Goal: Find specific page/section: Find specific page/section

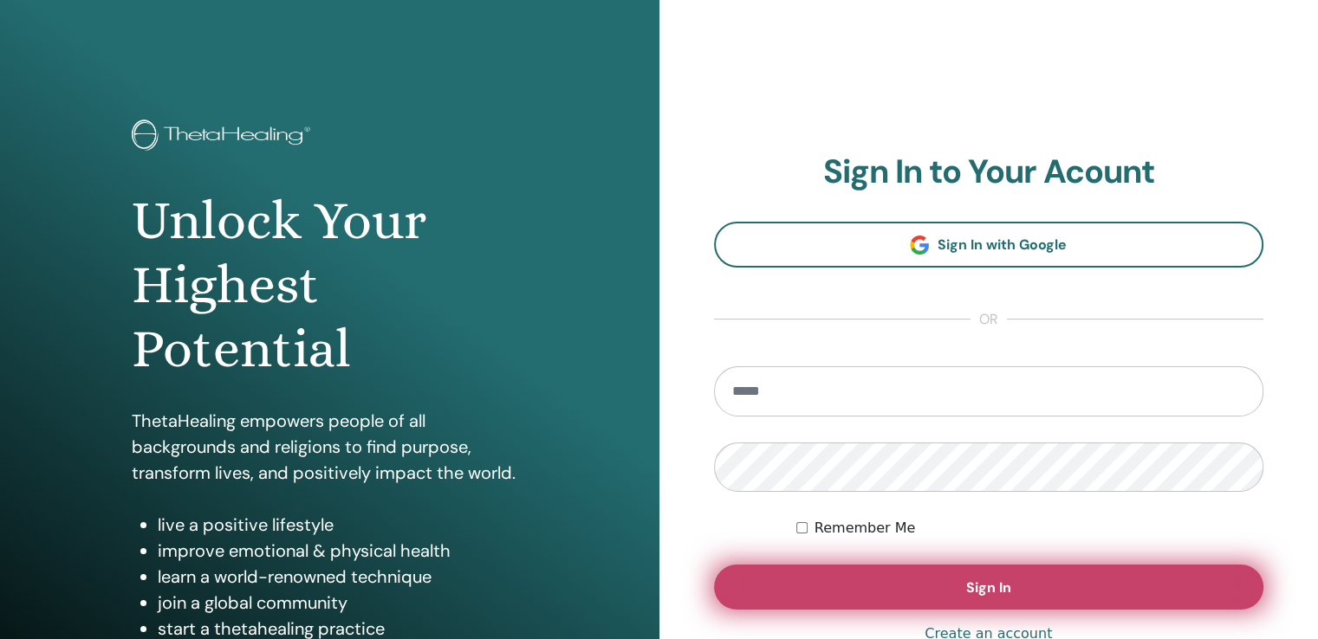
type input "**********"
click at [898, 580] on button "Sign In" at bounding box center [989, 587] width 550 height 45
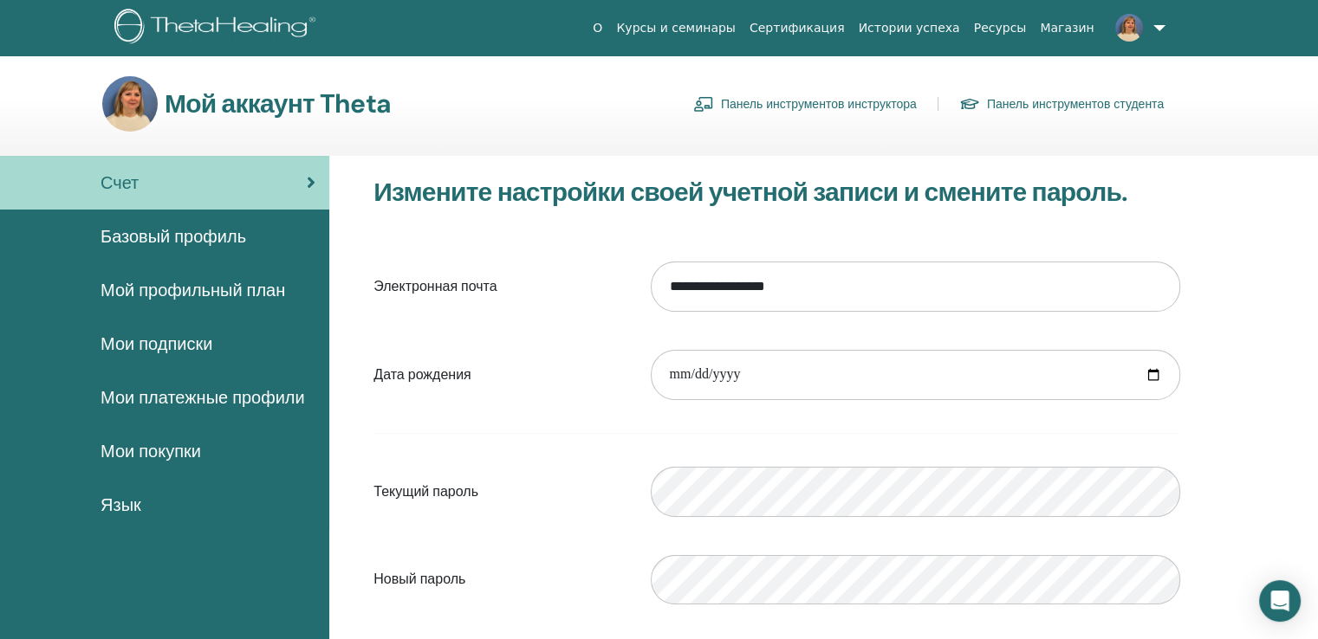
click at [740, 101] on font "Панель инструментов инструктора" at bounding box center [819, 105] width 196 height 16
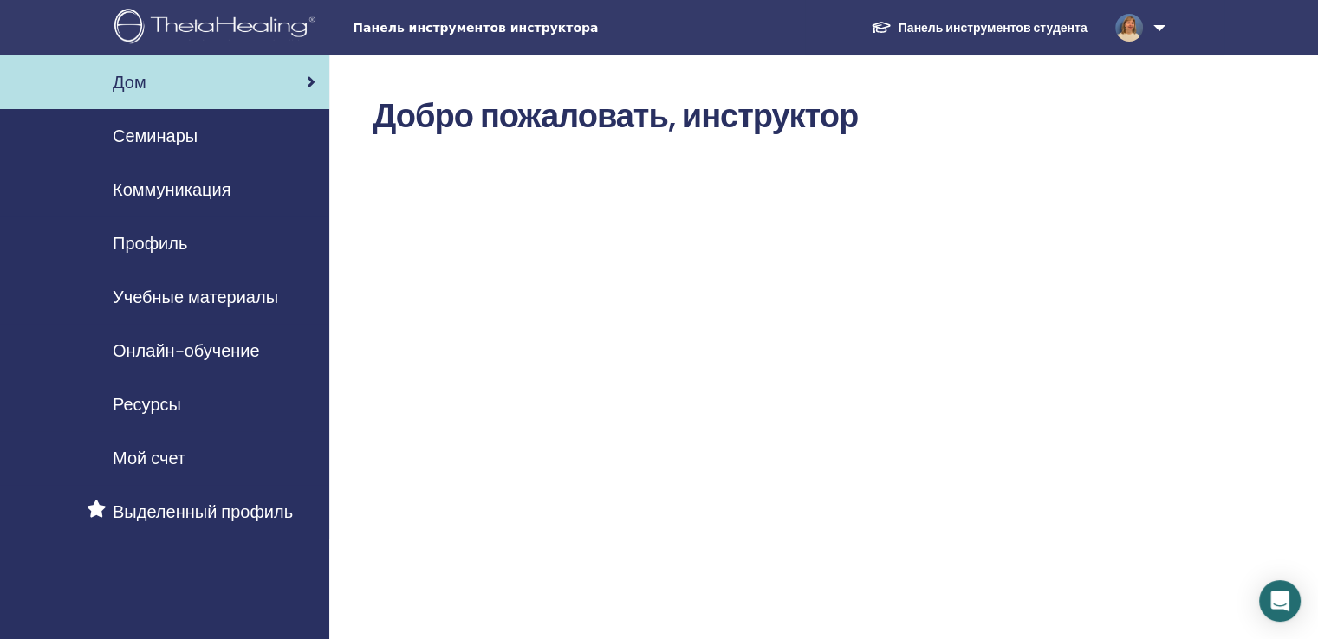
click at [191, 299] on font "Учебные материалы" at bounding box center [195, 297] width 165 height 23
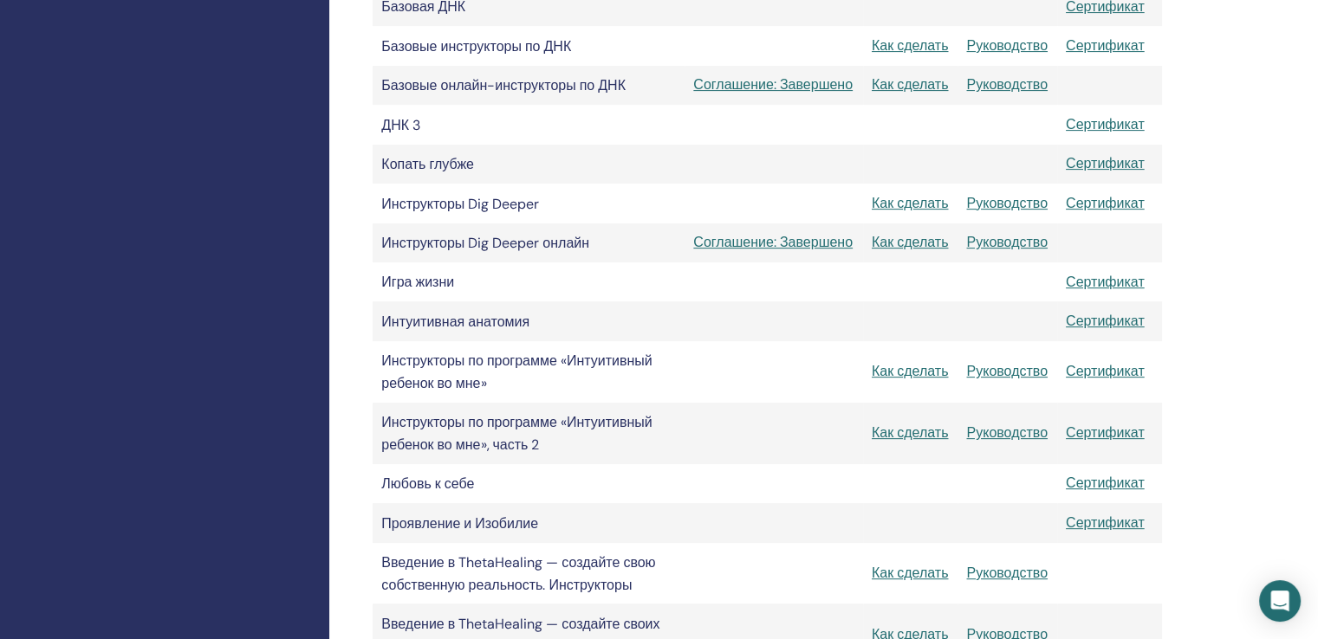
scroll to position [587, 0]
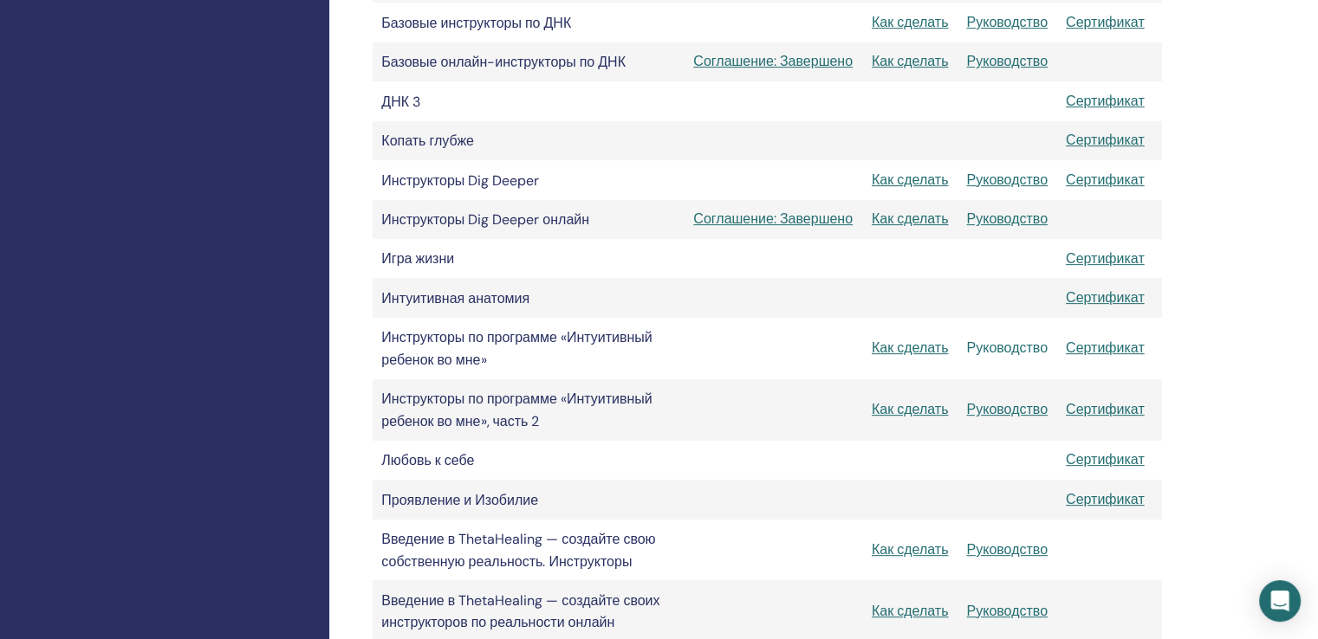
click at [1003, 357] on font "Руководство" at bounding box center [1006, 348] width 81 height 18
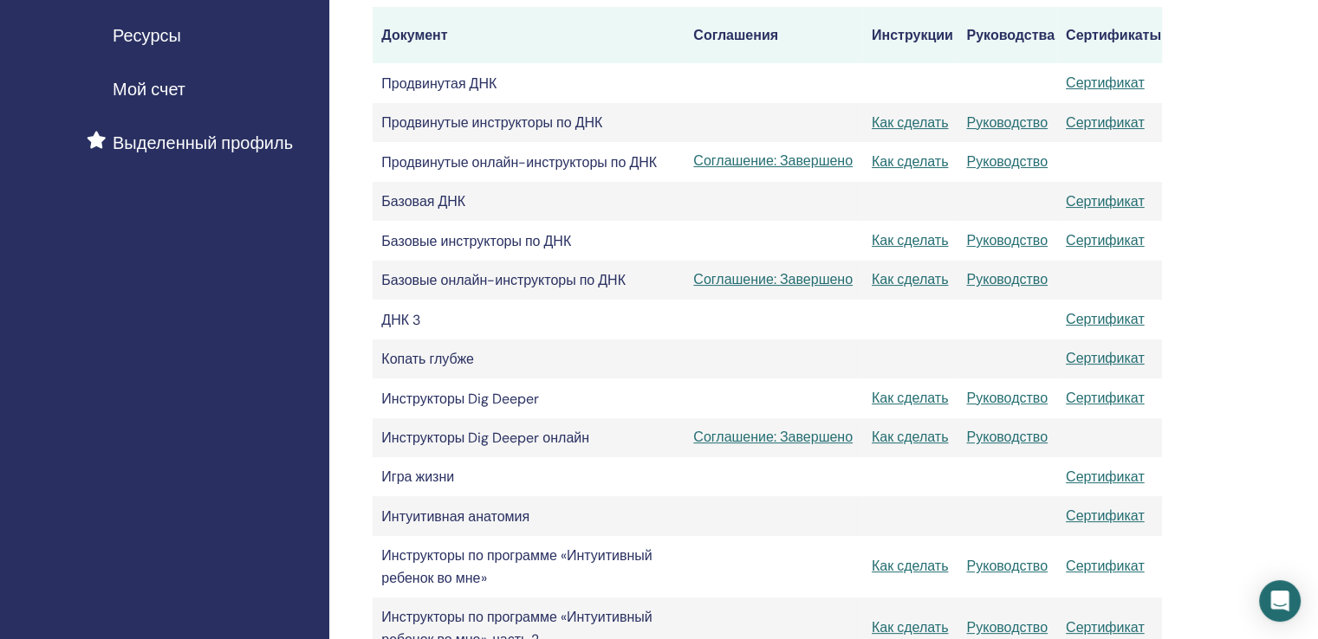
scroll to position [355, 0]
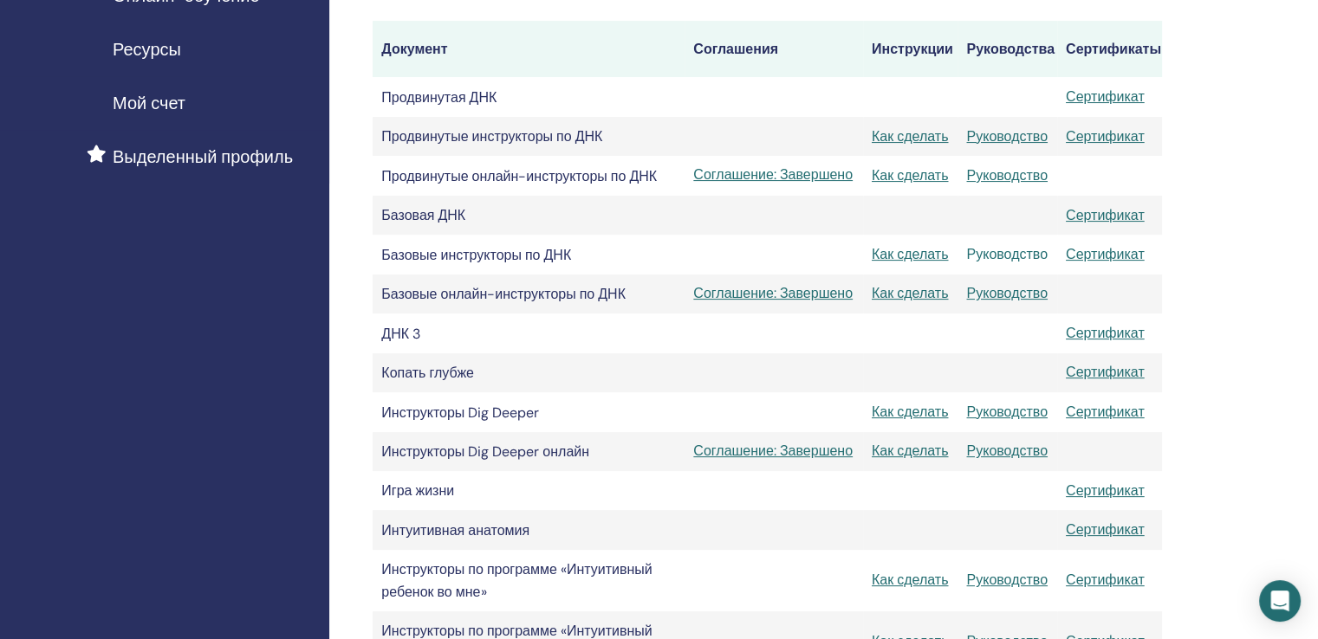
click at [1003, 257] on font "Руководство" at bounding box center [1006, 254] width 81 height 18
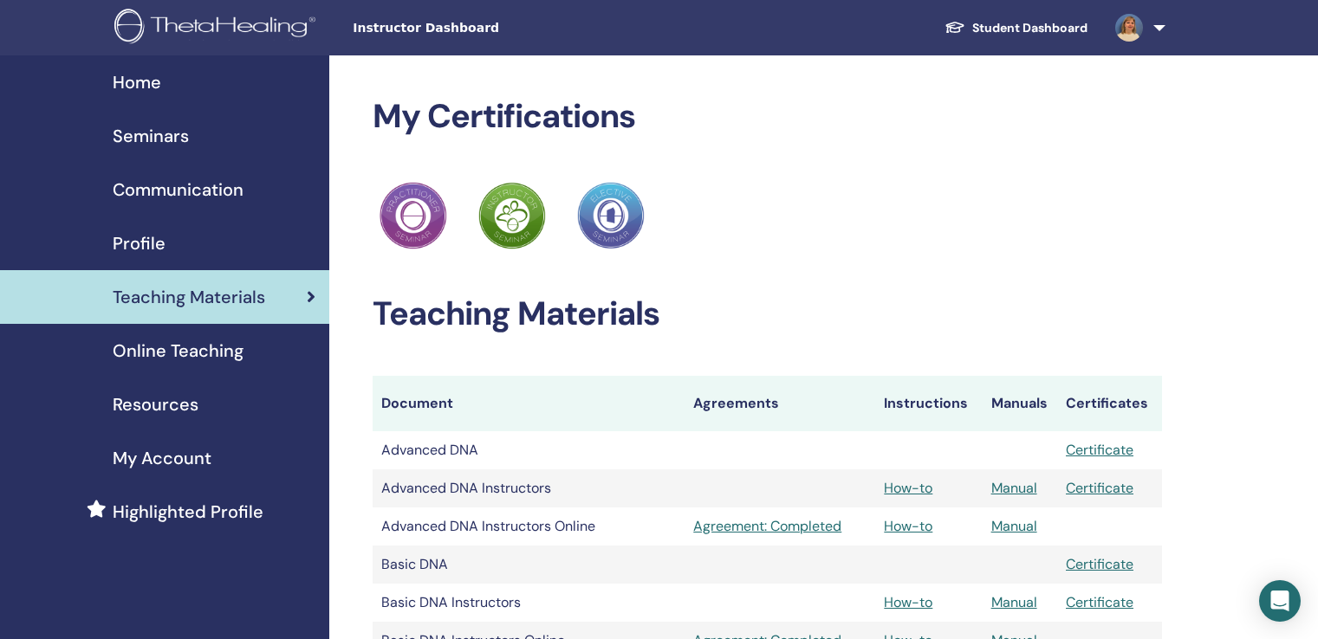
scroll to position [355, 0]
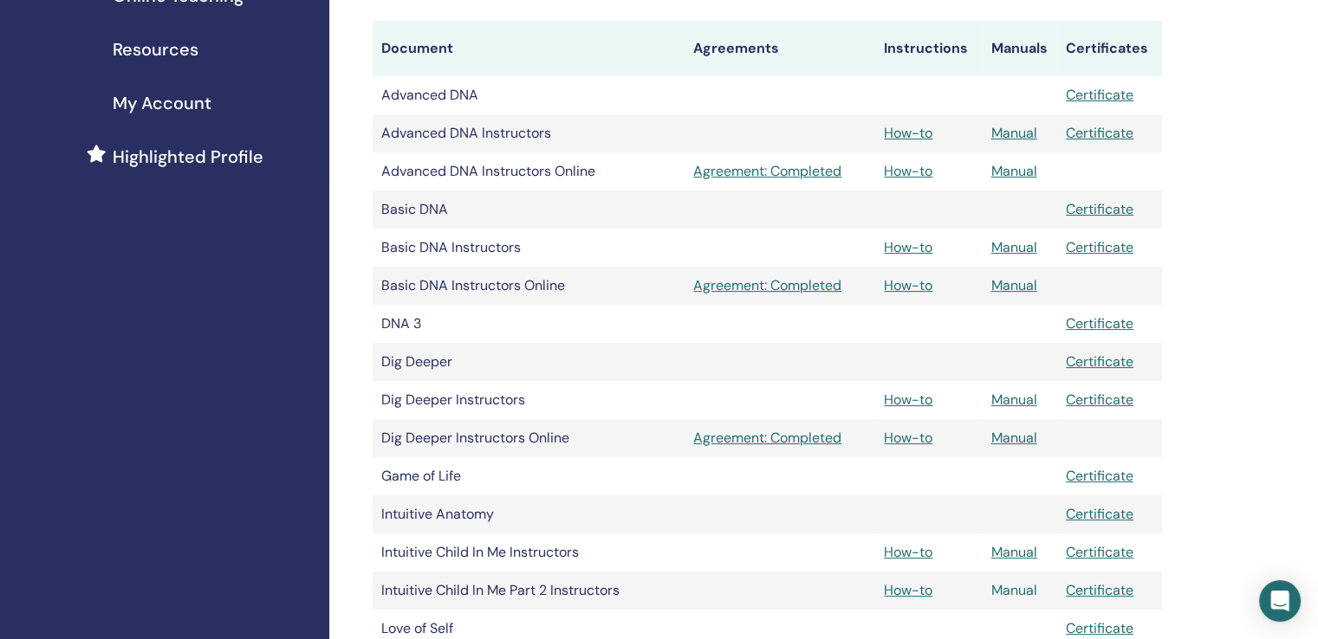
click at [1016, 591] on link "Manual" at bounding box center [1014, 590] width 46 height 18
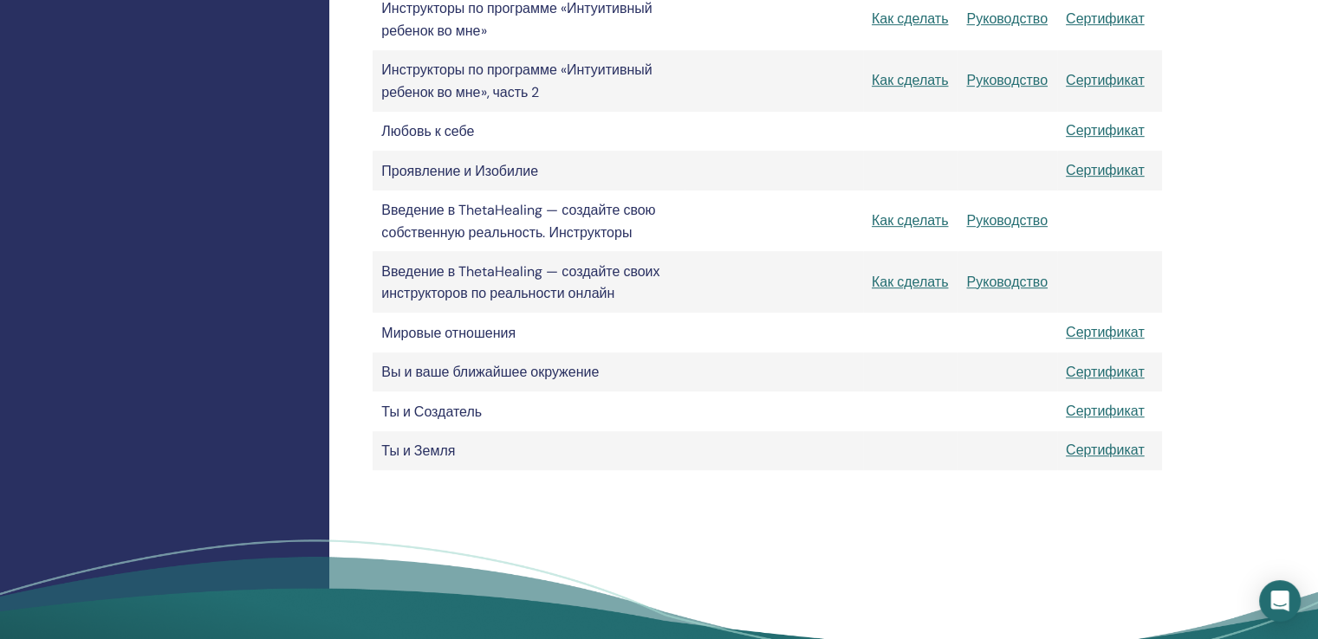
scroll to position [918, 0]
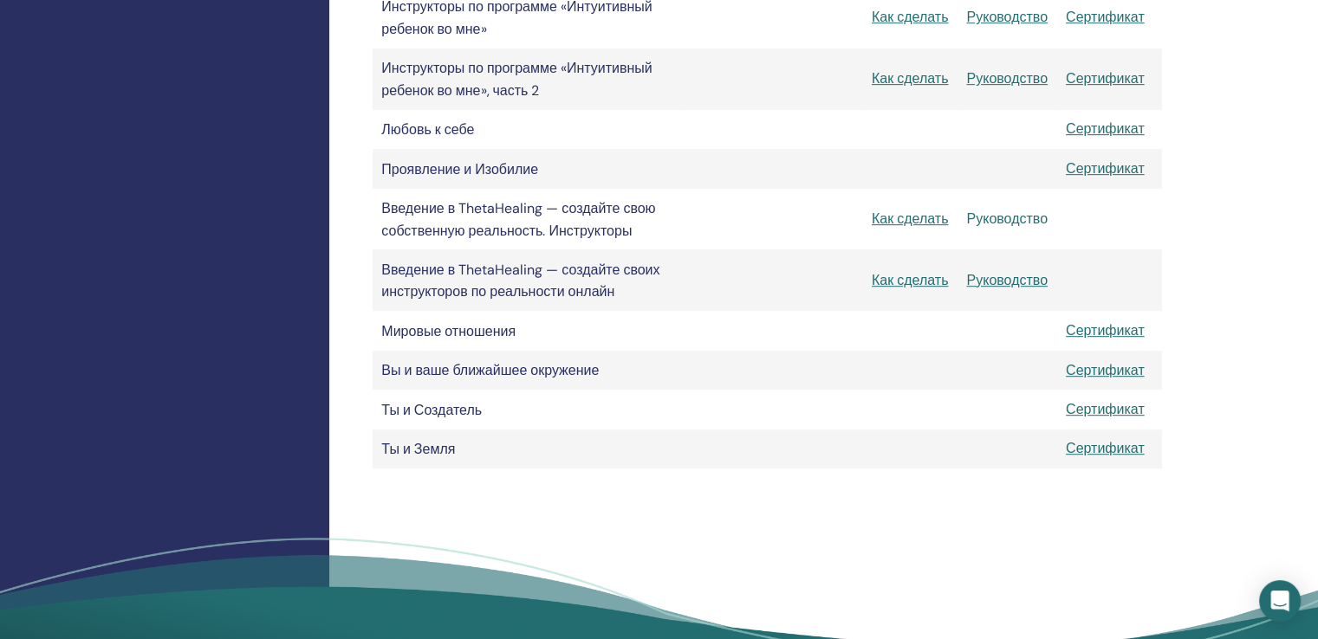
click at [992, 228] on font "Руководство" at bounding box center [1006, 219] width 81 height 18
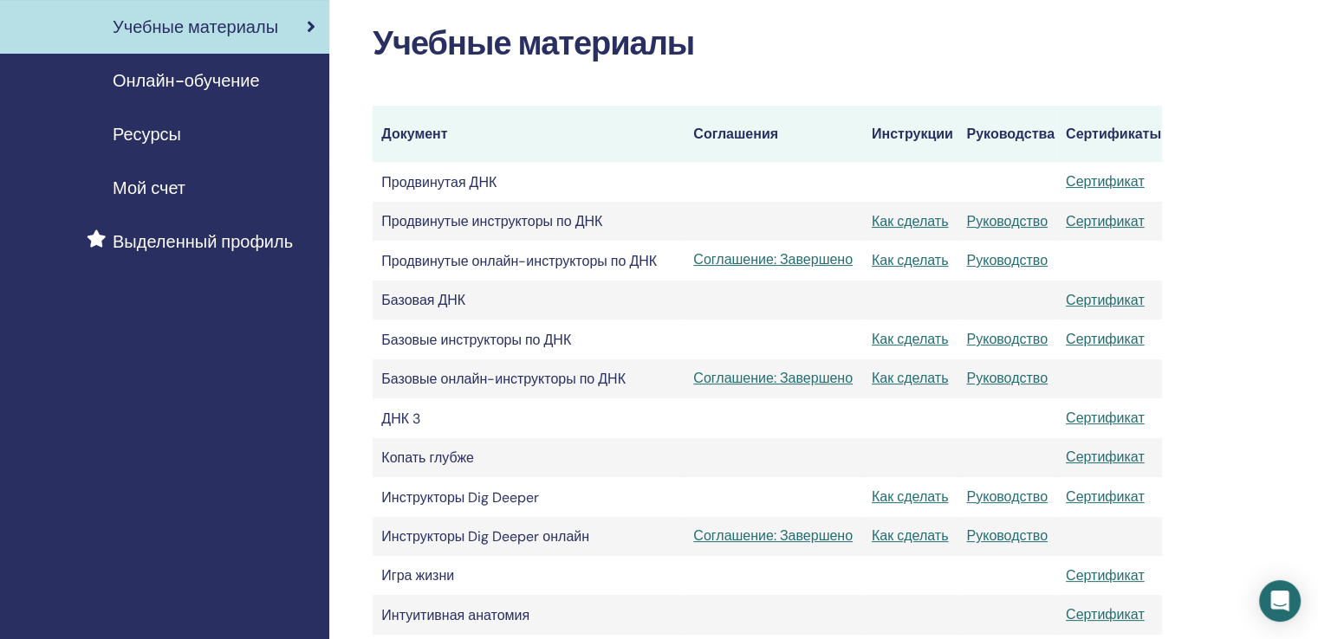
scroll to position [284, 0]
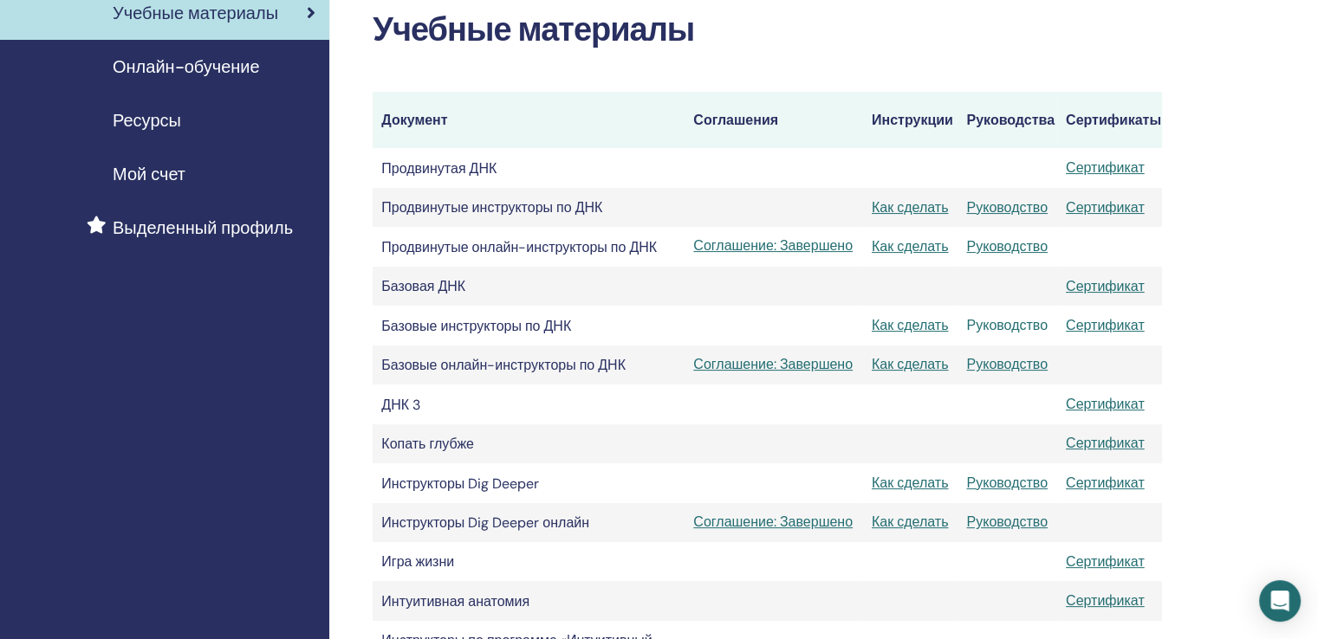
click at [998, 325] on font "Руководство" at bounding box center [1006, 325] width 81 height 18
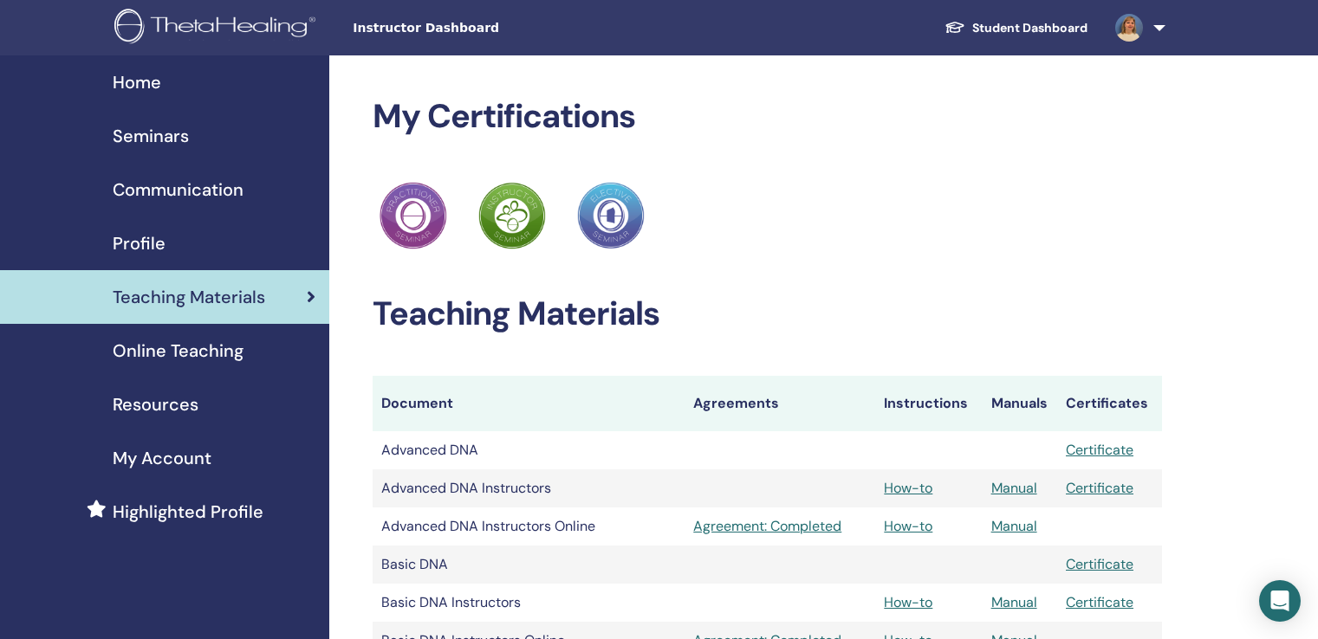
scroll to position [284, 0]
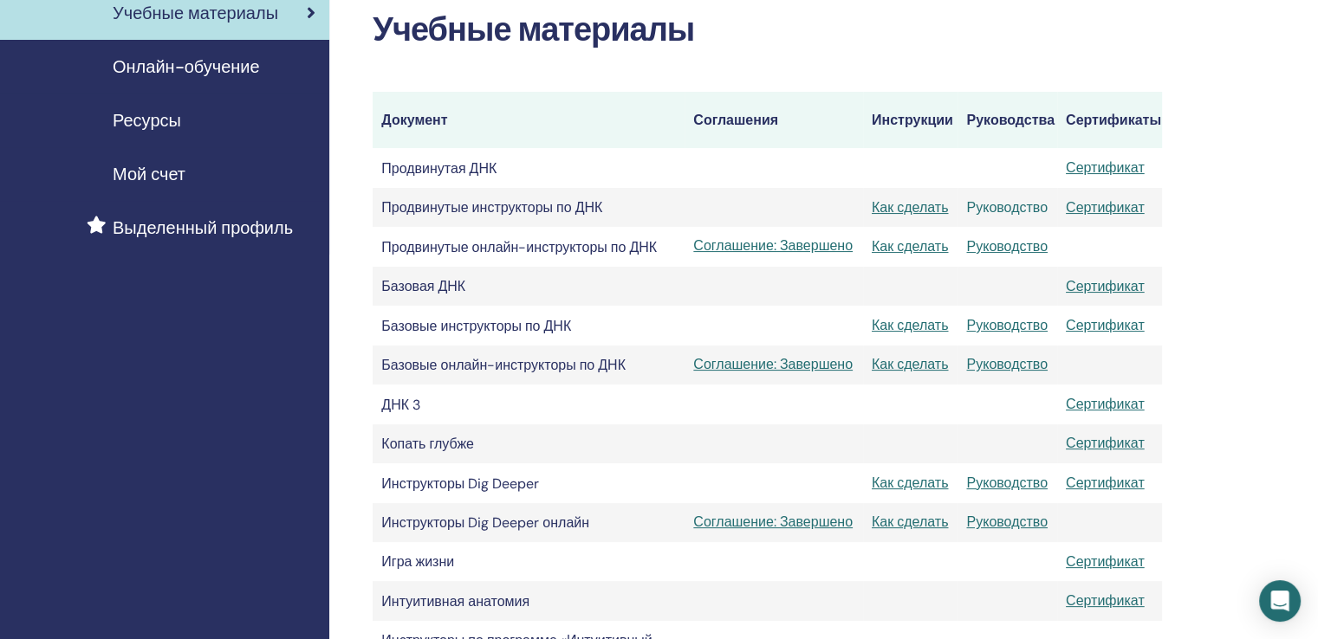
click at [999, 205] on font "Руководство" at bounding box center [1006, 207] width 81 height 18
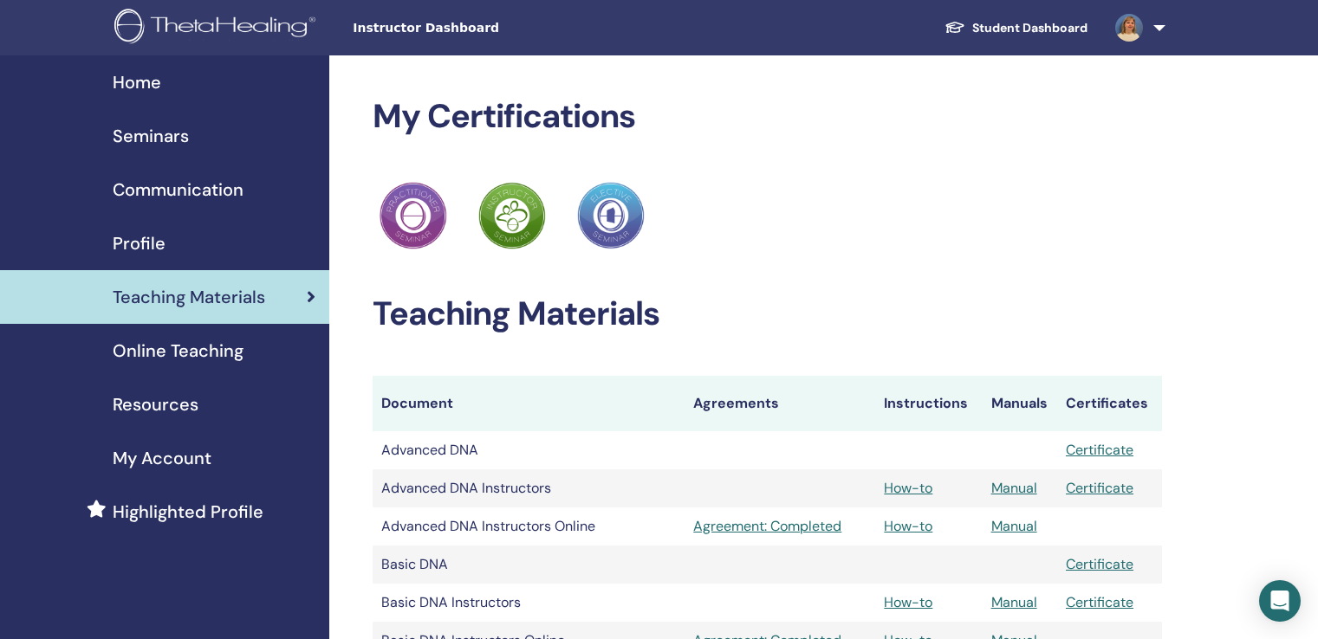
scroll to position [284, 0]
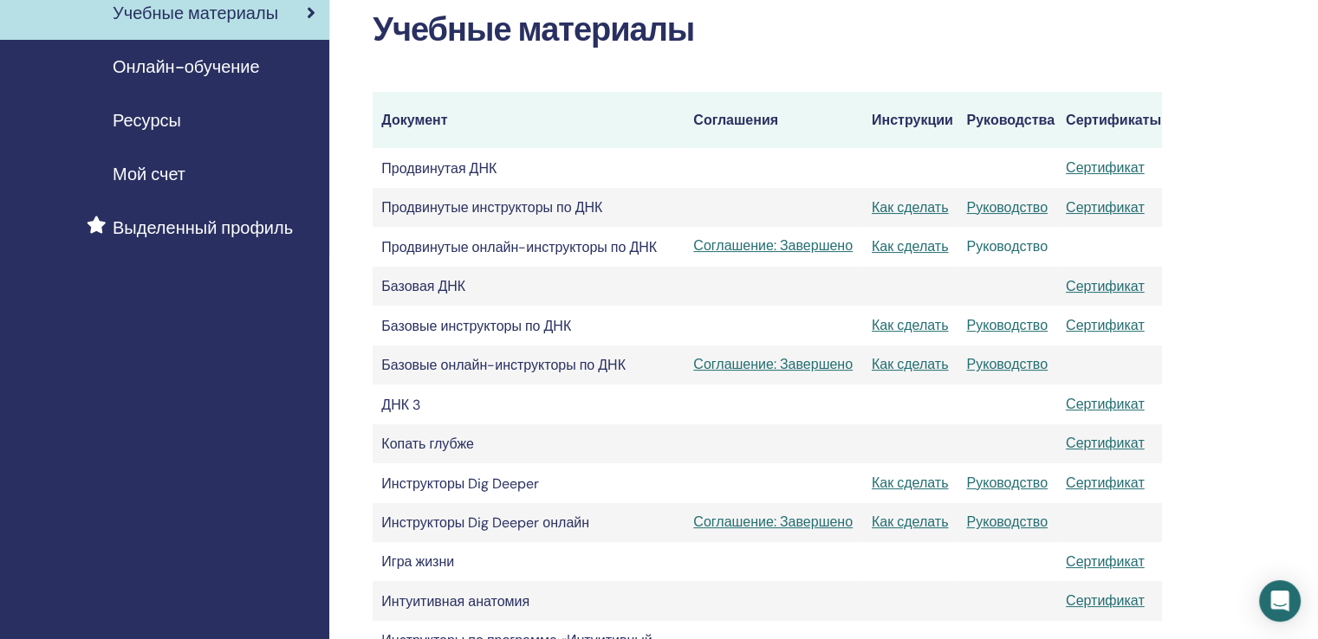
click at [998, 247] on font "Руководство" at bounding box center [1006, 246] width 81 height 18
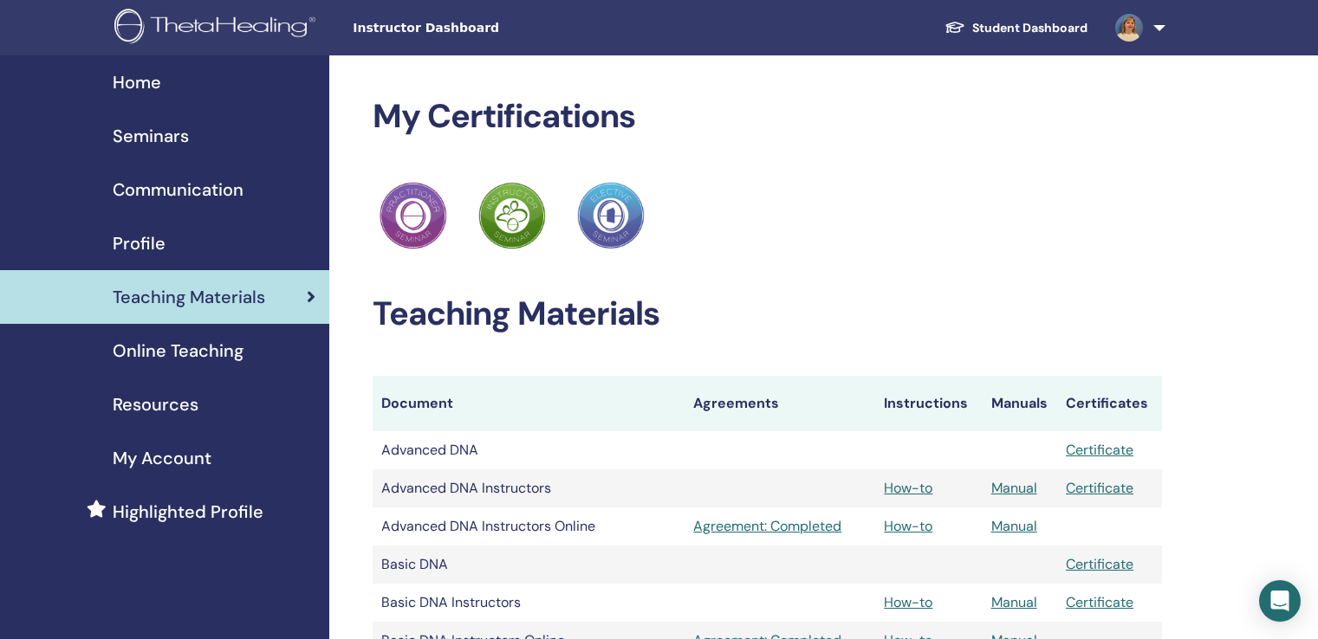
scroll to position [284, 0]
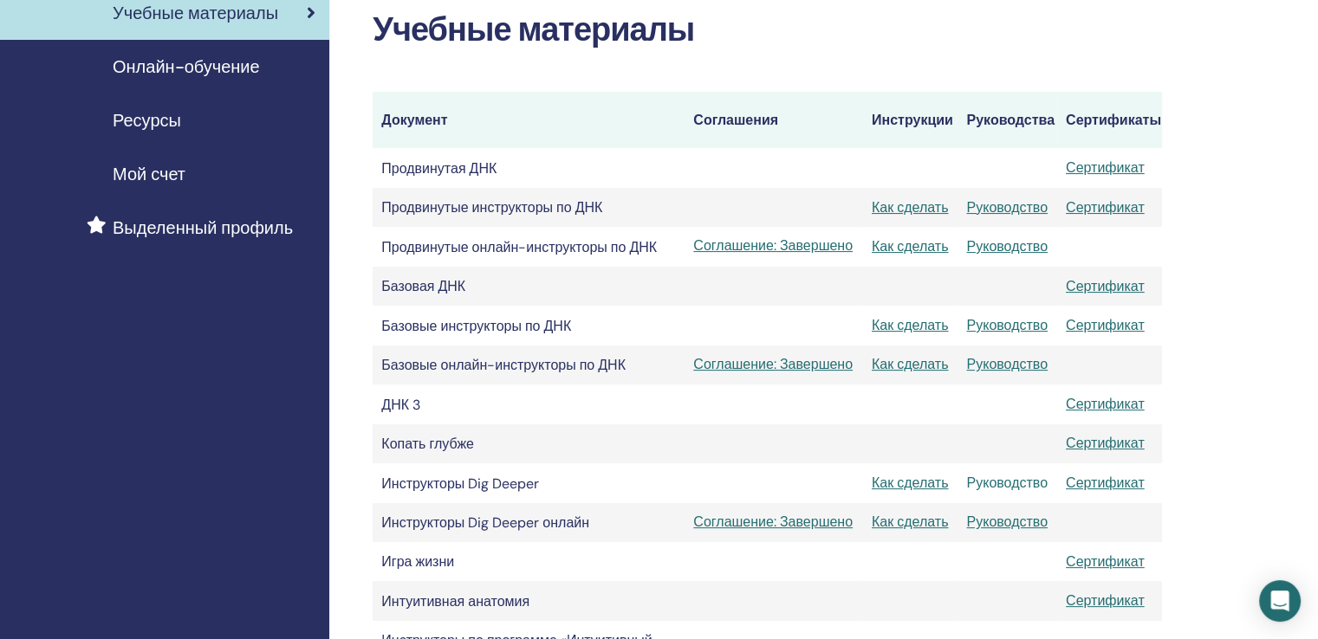
click at [1003, 486] on font "Руководство" at bounding box center [1006, 483] width 81 height 18
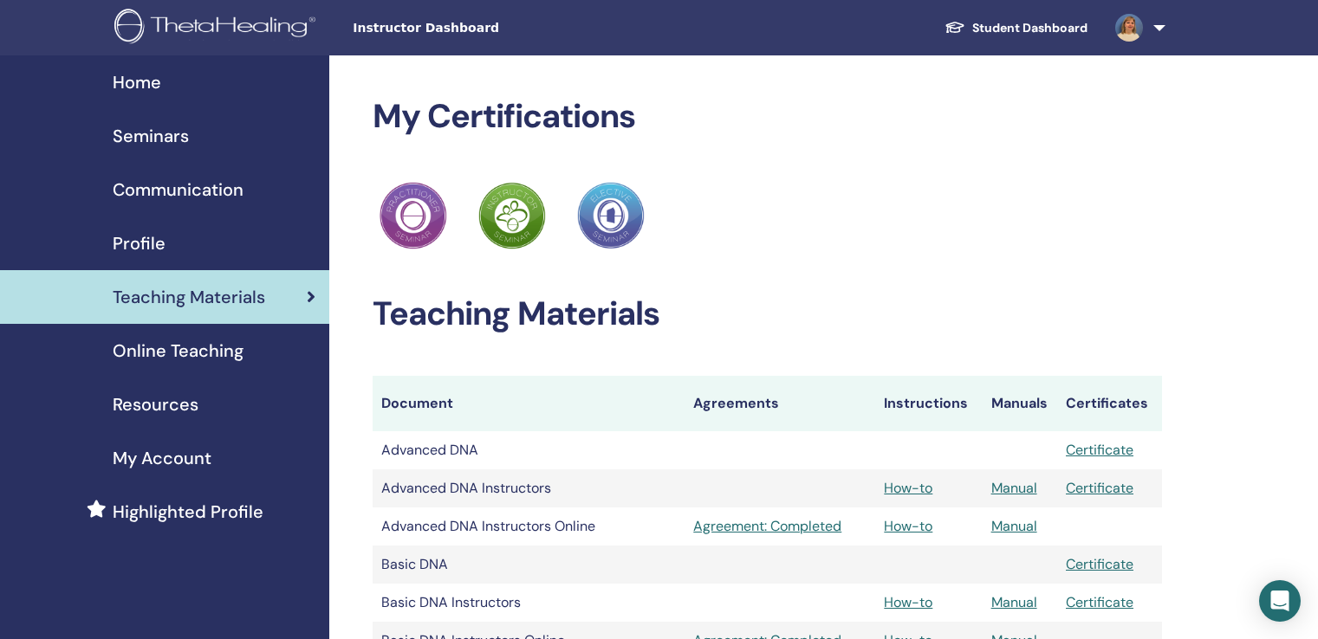
scroll to position [284, 0]
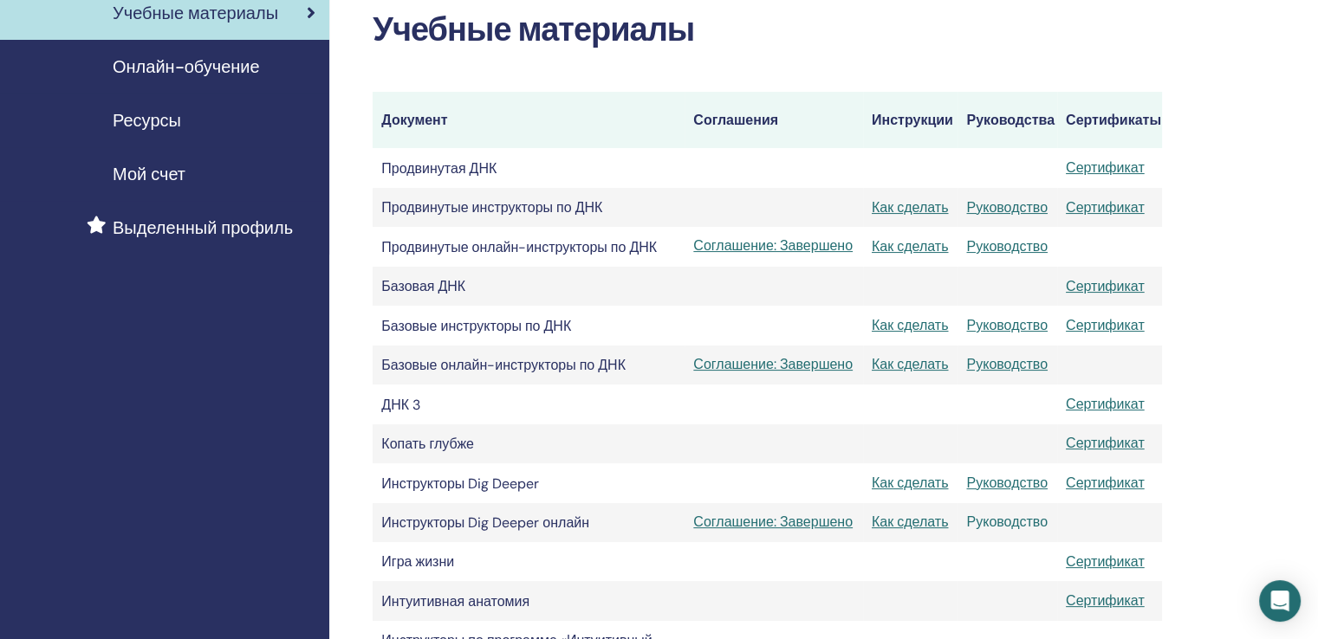
click at [1003, 528] on font "Руководство" at bounding box center [1006, 522] width 81 height 18
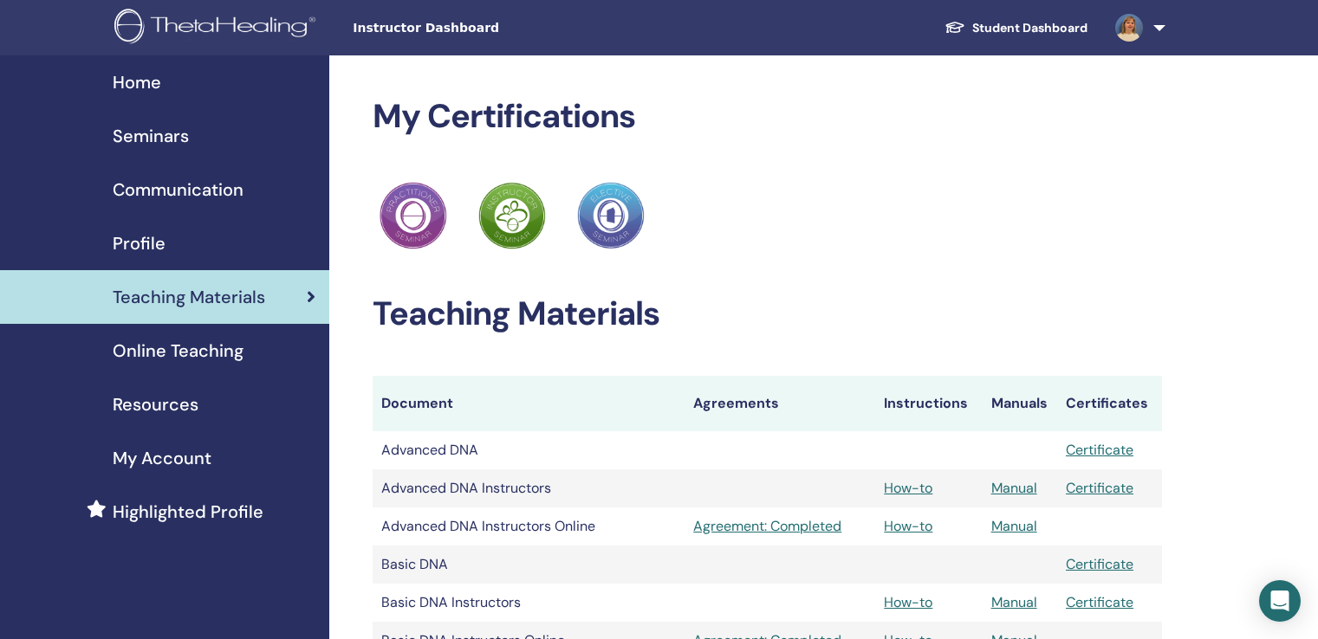
scroll to position [284, 0]
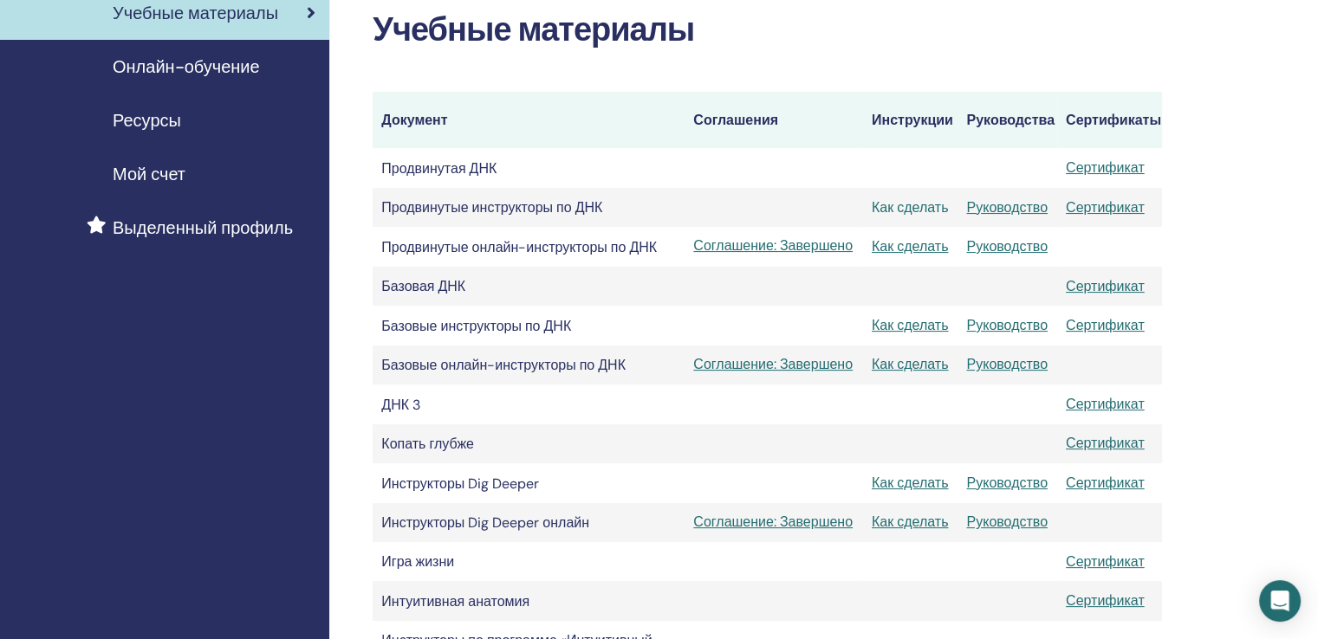
click at [911, 209] on font "Как сделать" at bounding box center [910, 207] width 76 height 18
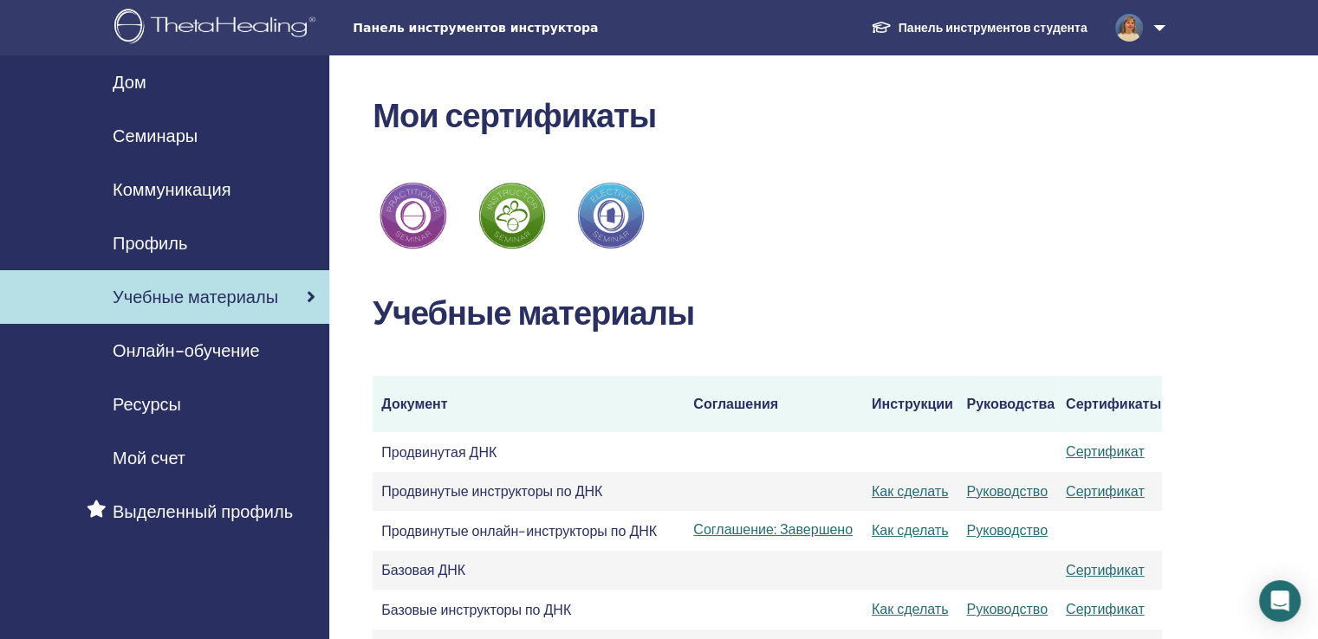
click at [166, 138] on font "Семинары" at bounding box center [155, 136] width 85 height 23
